Goal: Find specific page/section: Find specific page/section

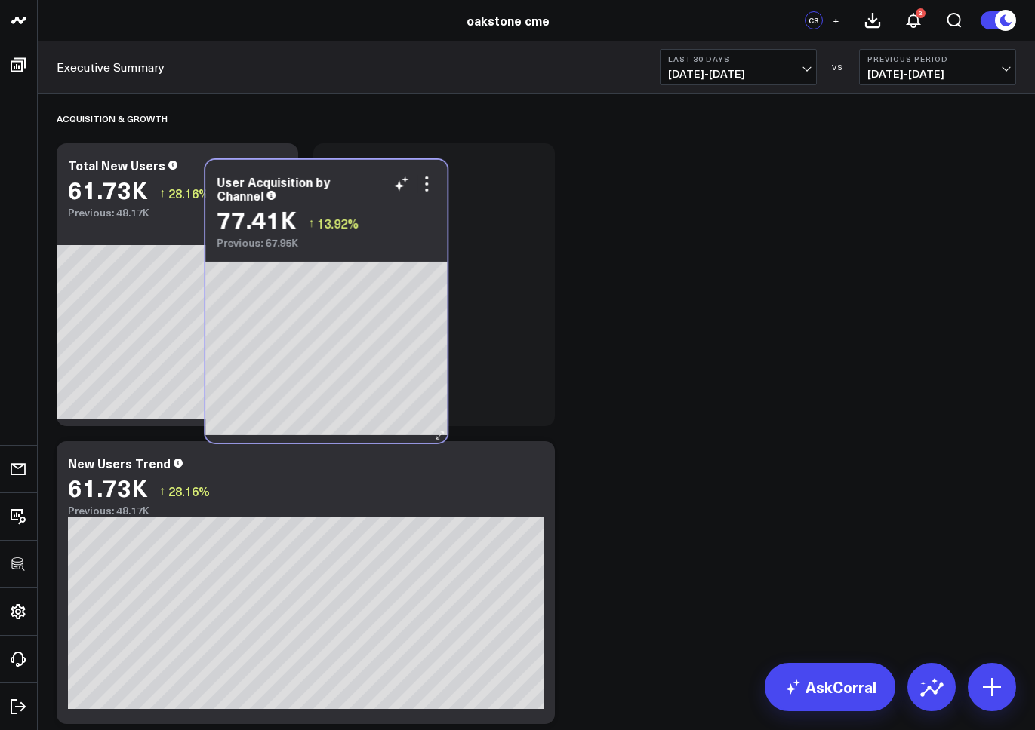
drag, startPoint x: 727, startPoint y: 472, endPoint x: 477, endPoint y: 182, distance: 383.6
click at [435, 182] on div "User Acquisition by Channel" at bounding box center [326, 188] width 219 height 27
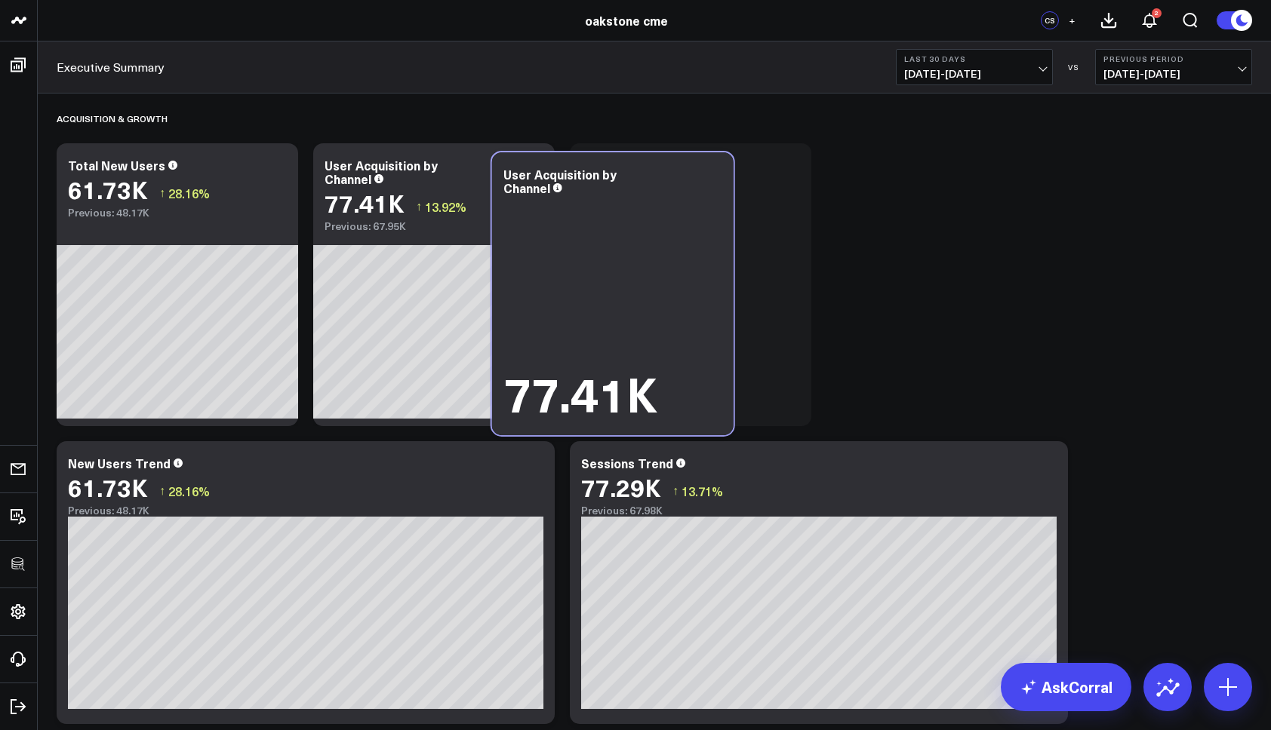
drag, startPoint x: 734, startPoint y: 455, endPoint x: 793, endPoint y: 167, distance: 294.4
click at [658, 166] on div "User Acquisition by Channel 77.41K" at bounding box center [612, 293] width 241 height 283
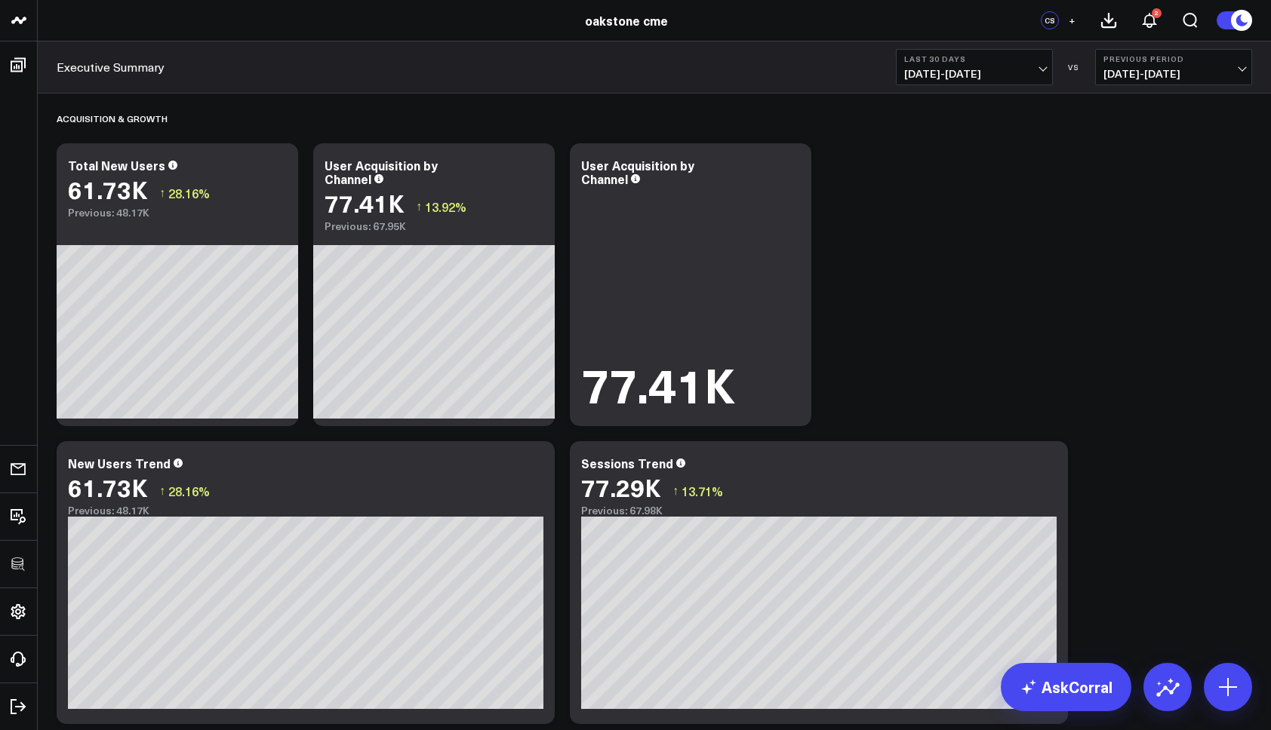
click at [0, 0] on icon at bounding box center [0, 0] width 0 height 0
click at [787, 165] on icon at bounding box center [791, 167] width 18 height 18
click at [795, 172] on icon at bounding box center [791, 167] width 18 height 18
click at [791, 166] on icon at bounding box center [790, 167] width 3 height 3
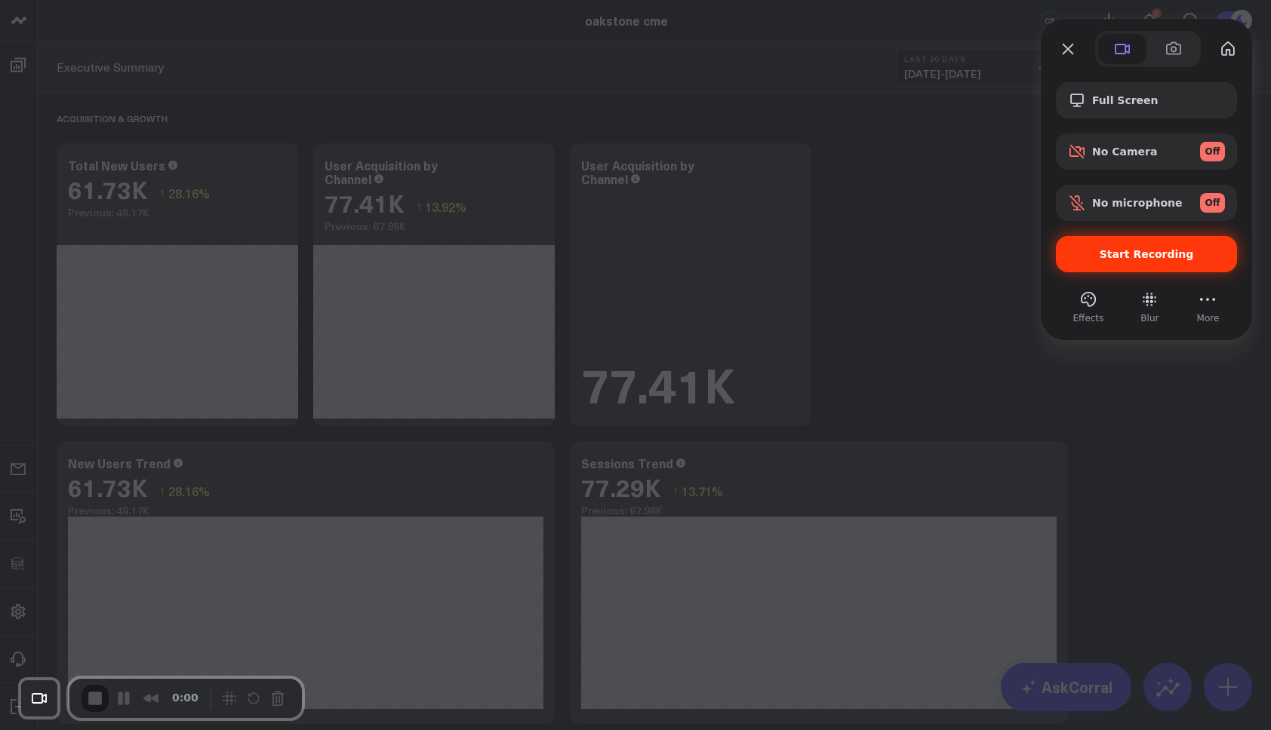
click at [1034, 265] on div "Start Recording" at bounding box center [1146, 254] width 181 height 36
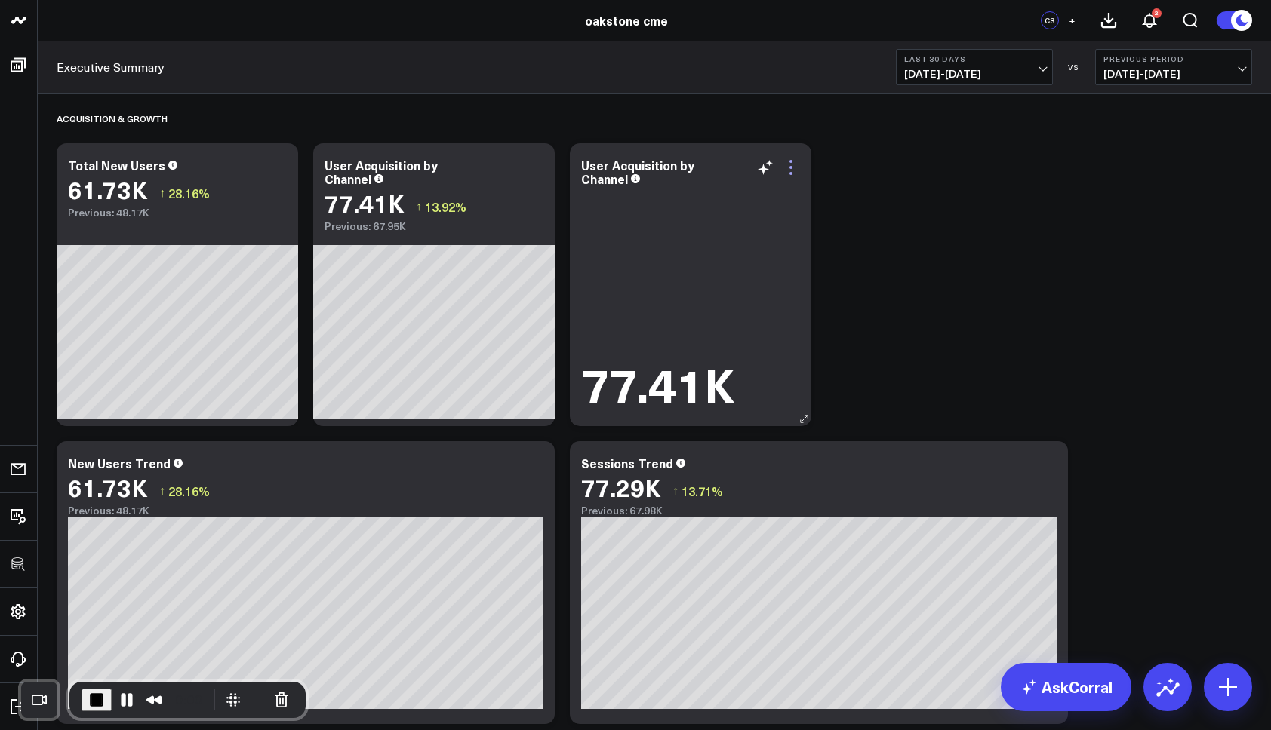
click at [792, 165] on icon at bounding box center [791, 167] width 18 height 18
click at [788, 170] on icon at bounding box center [791, 167] width 18 height 18
click at [534, 164] on icon at bounding box center [534, 167] width 18 height 18
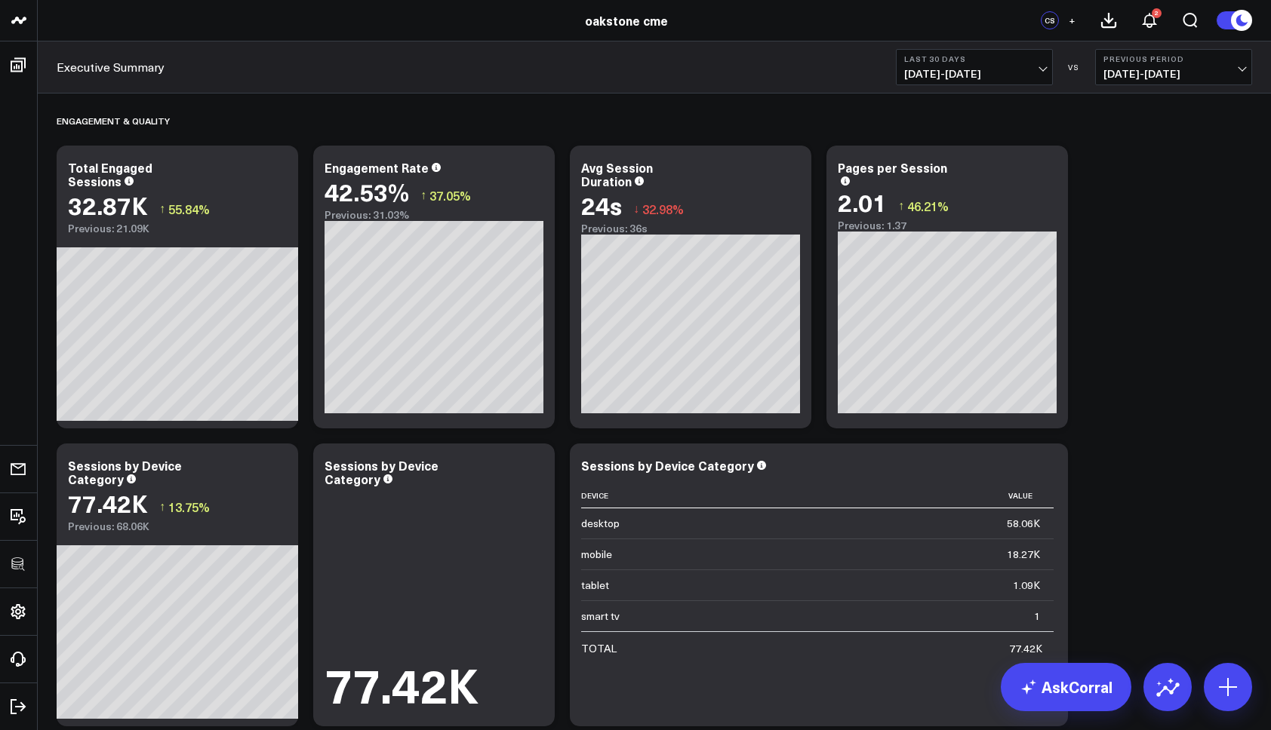
scroll to position [1152, 0]
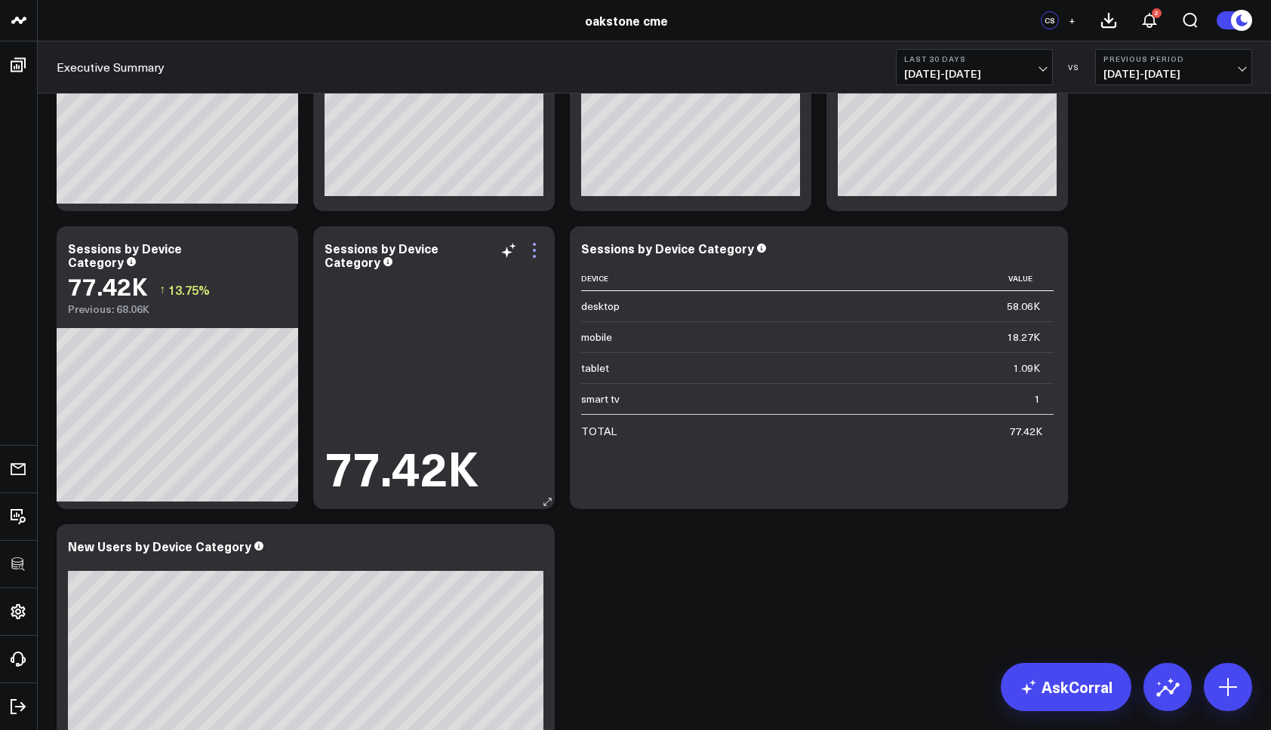
click at [533, 251] on icon at bounding box center [534, 250] width 3 height 3
click at [533, 249] on icon at bounding box center [534, 250] width 3 height 3
click at [537, 251] on icon at bounding box center [534, 250] width 18 height 18
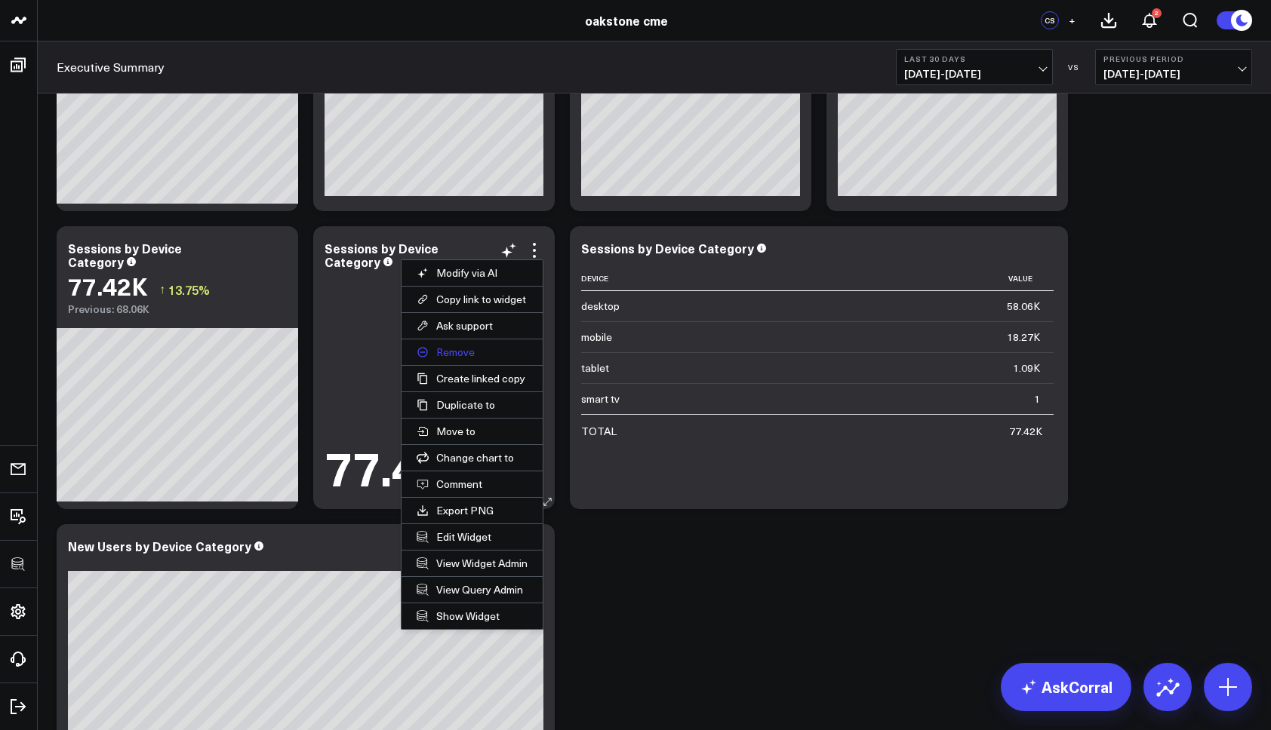
click at [460, 352] on button "Remove" at bounding box center [471, 353] width 141 height 26
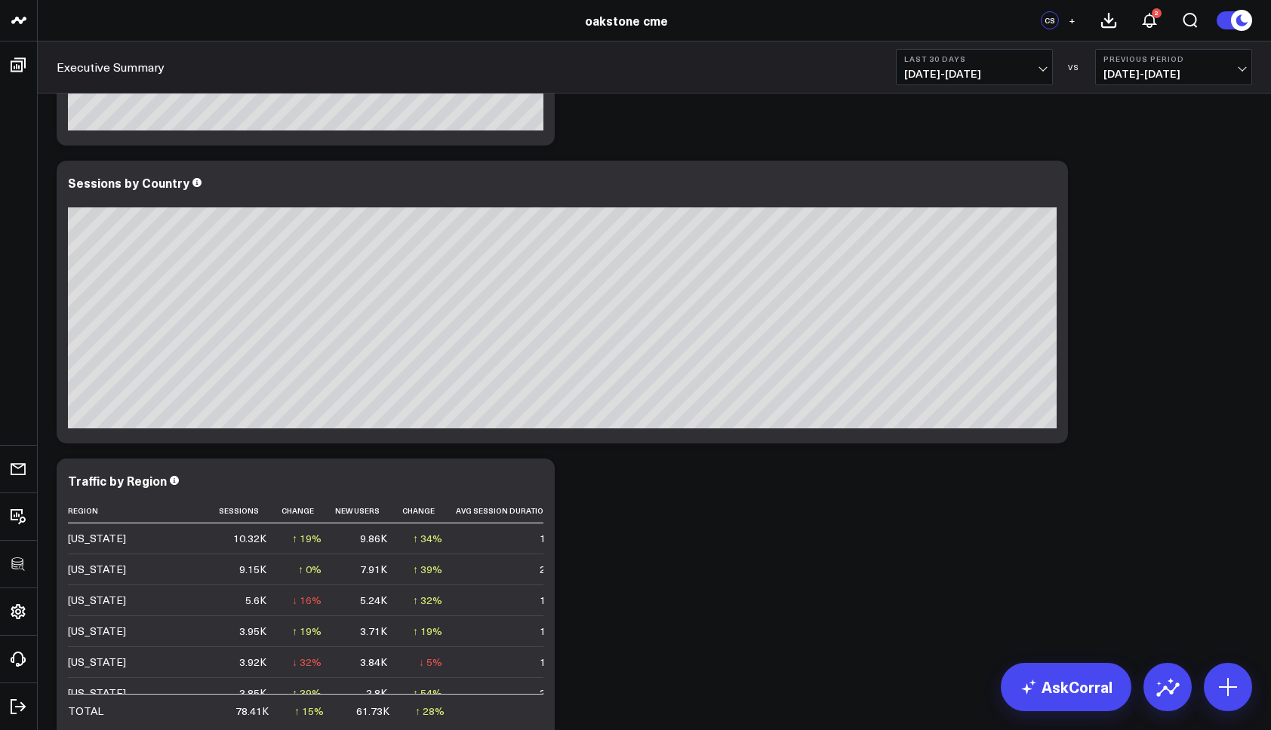
scroll to position [3242, 0]
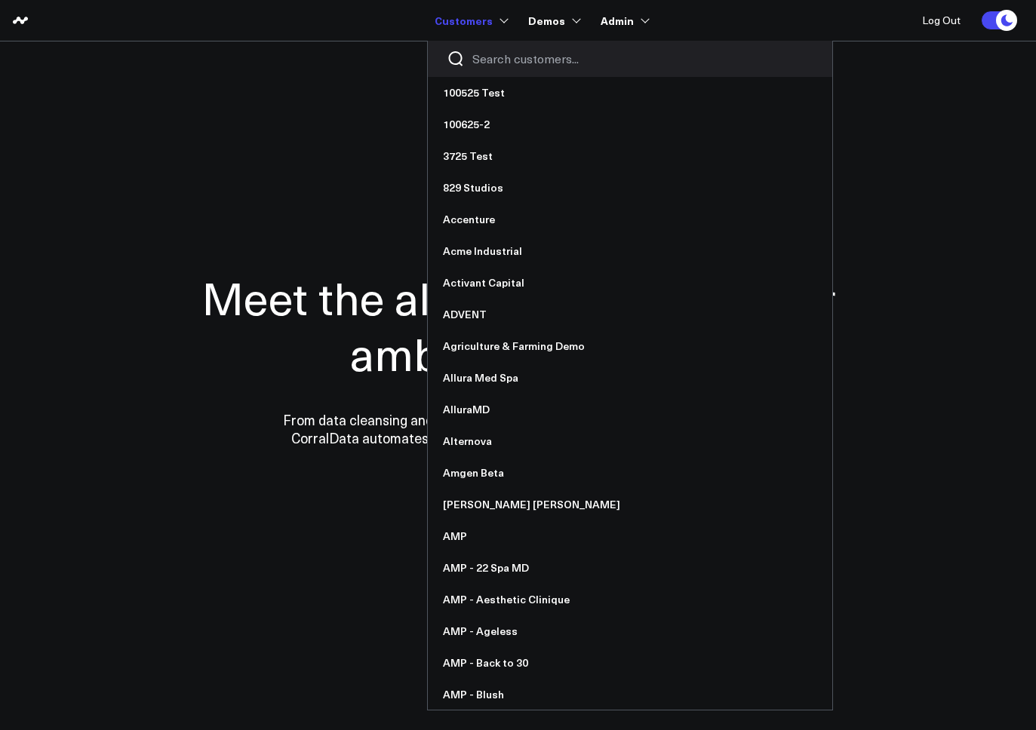
click at [510, 53] on input "Search customers input" at bounding box center [642, 59] width 341 height 17
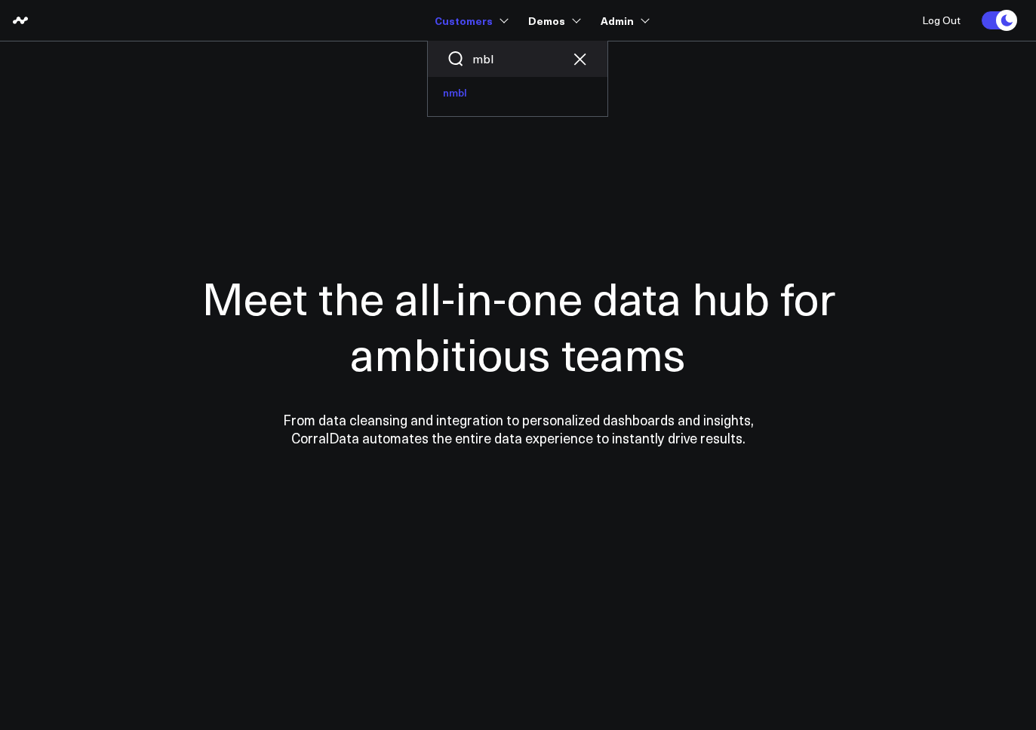
type input "mbl"
click at [472, 90] on link "nmbl" at bounding box center [518, 93] width 180 height 32
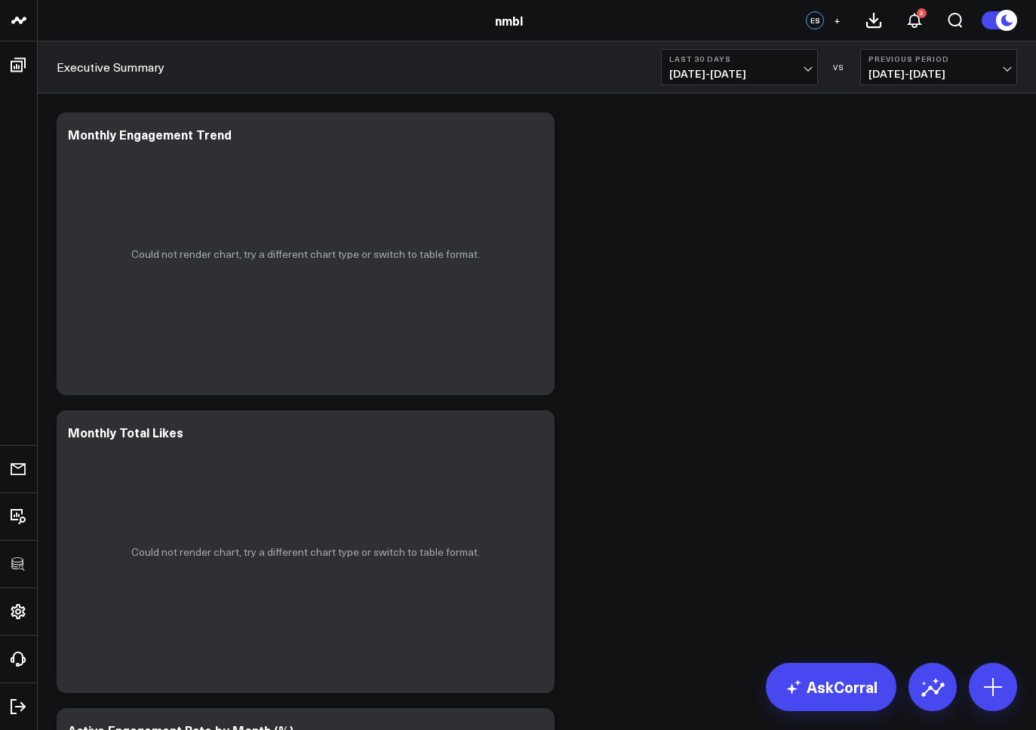
click at [642, 361] on div "Modify via AI Copy link to widget Ask support Remove Create linked copy Executi…" at bounding box center [537, 552] width 976 height 894
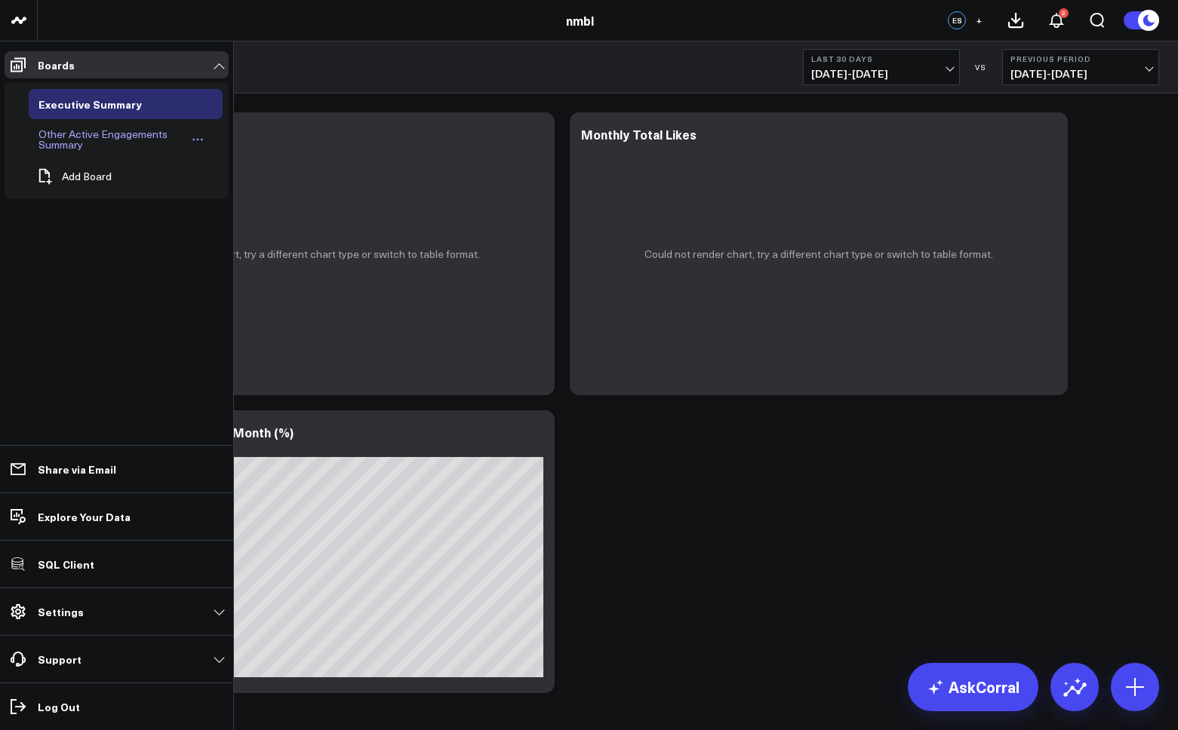
click at [77, 136] on div "Other Active Engagements Summary" at bounding box center [112, 139] width 154 height 29
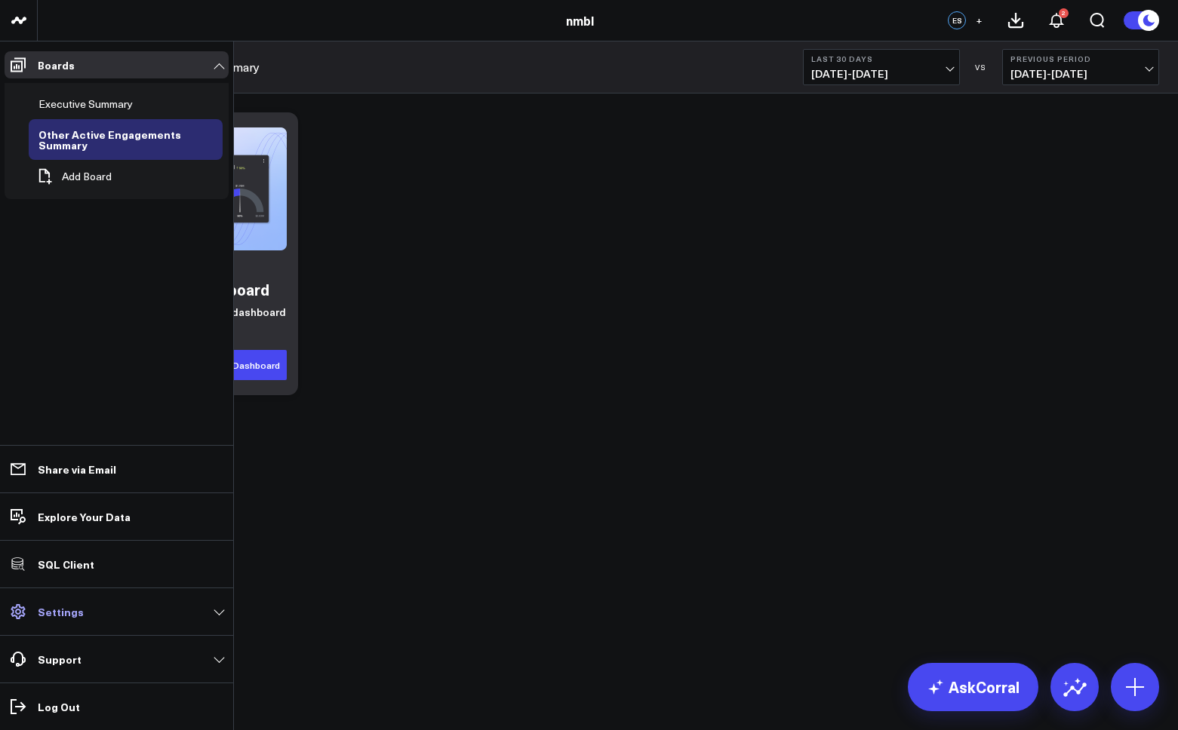
click at [39, 604] on link "Settings" at bounding box center [117, 611] width 224 height 27
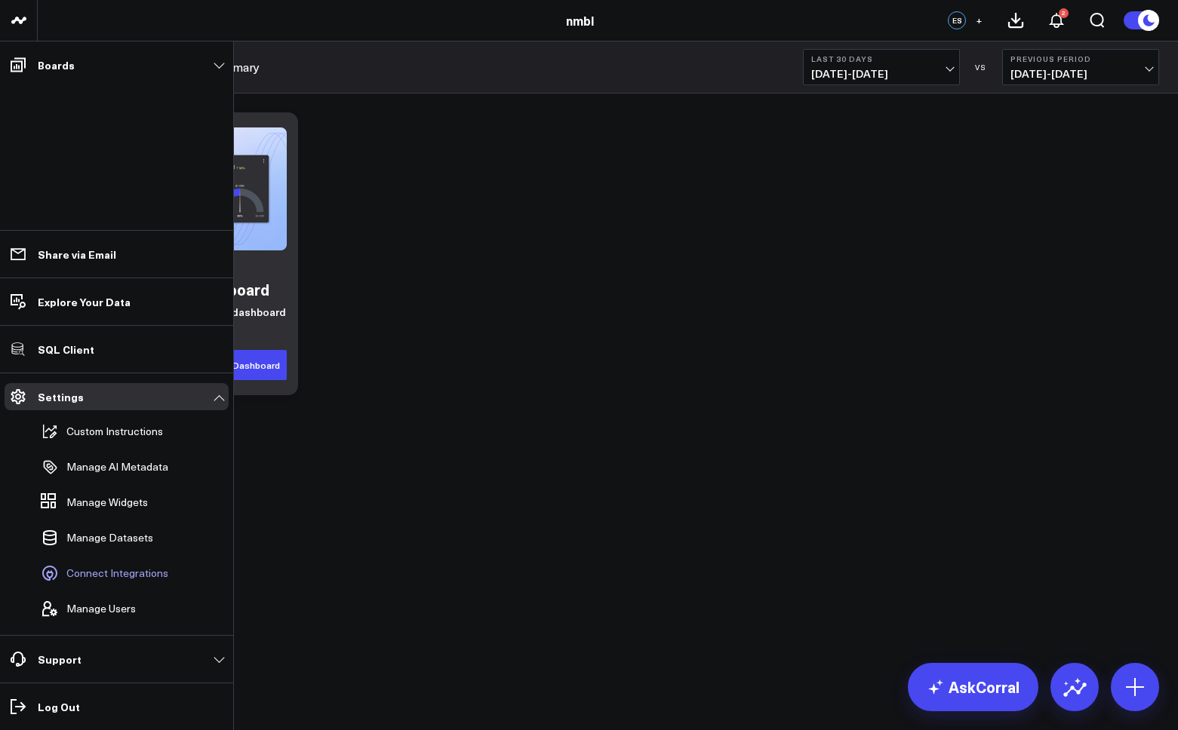
click at [119, 571] on span "Connect Integrations" at bounding box center [117, 573] width 102 height 12
